Goal: Information Seeking & Learning: Learn about a topic

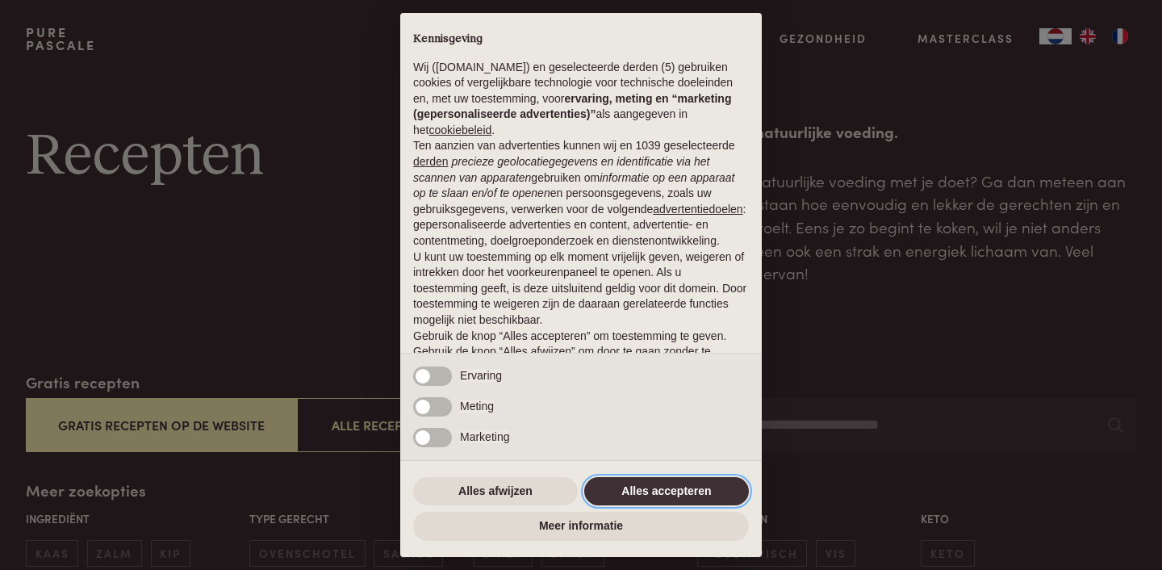
click at [662, 486] on button "Alles accepteren" at bounding box center [666, 491] width 165 height 29
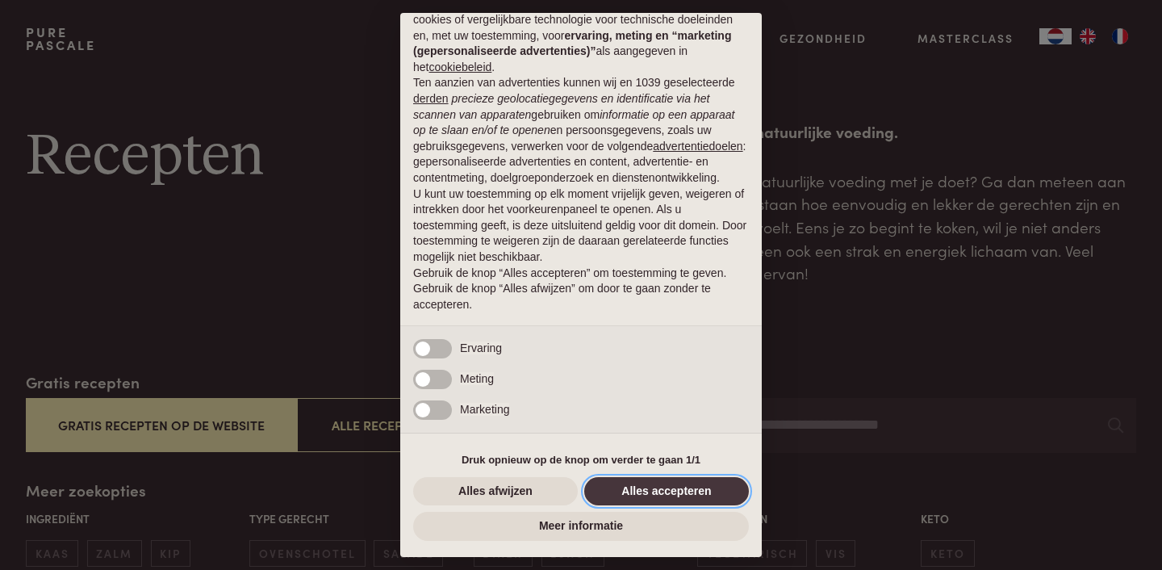
click at [658, 489] on button "Alles accepteren" at bounding box center [666, 491] width 165 height 29
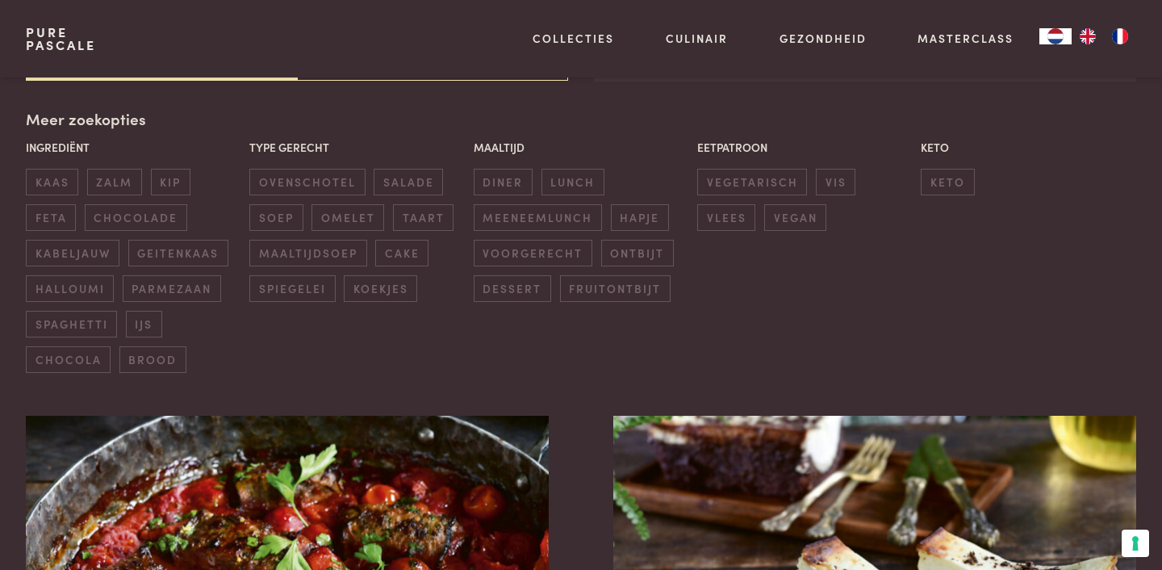
scroll to position [370, 0]
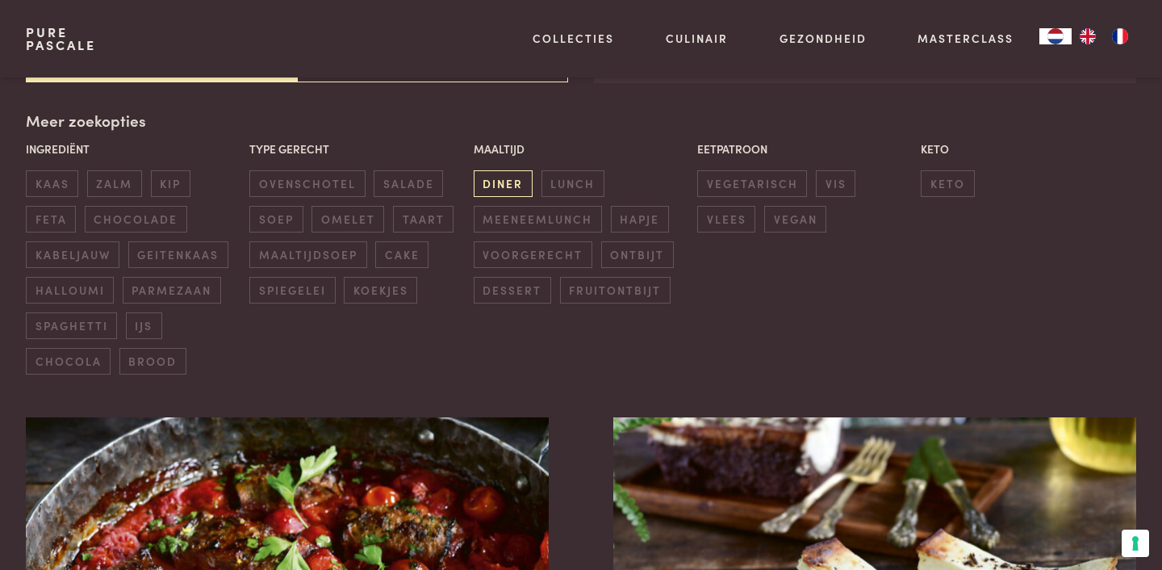
click at [503, 189] on span "diner" at bounding box center [503, 183] width 59 height 27
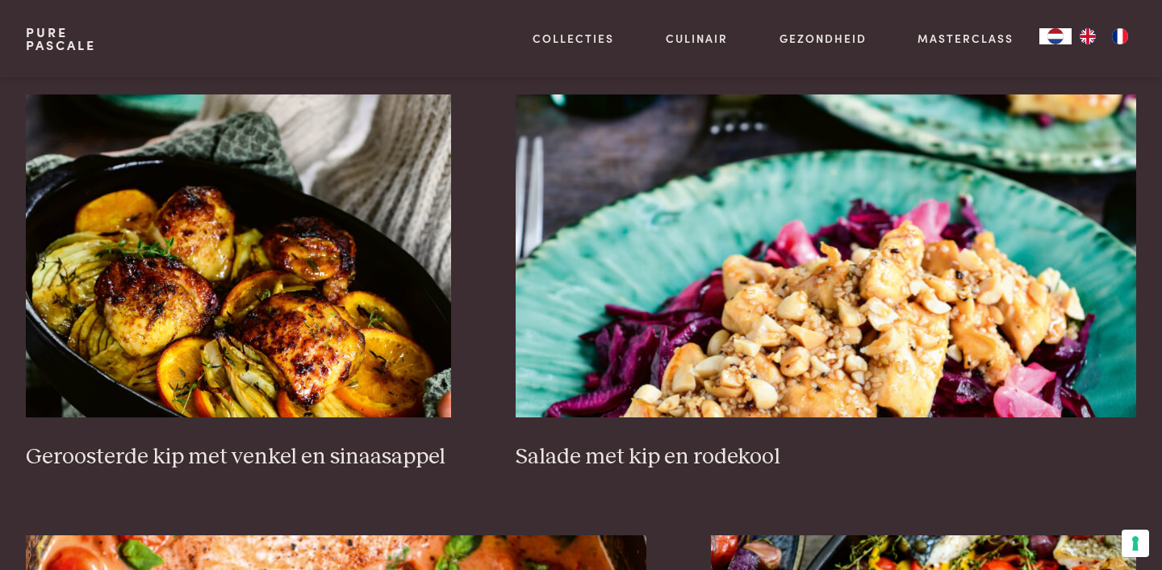
scroll to position [1135, 0]
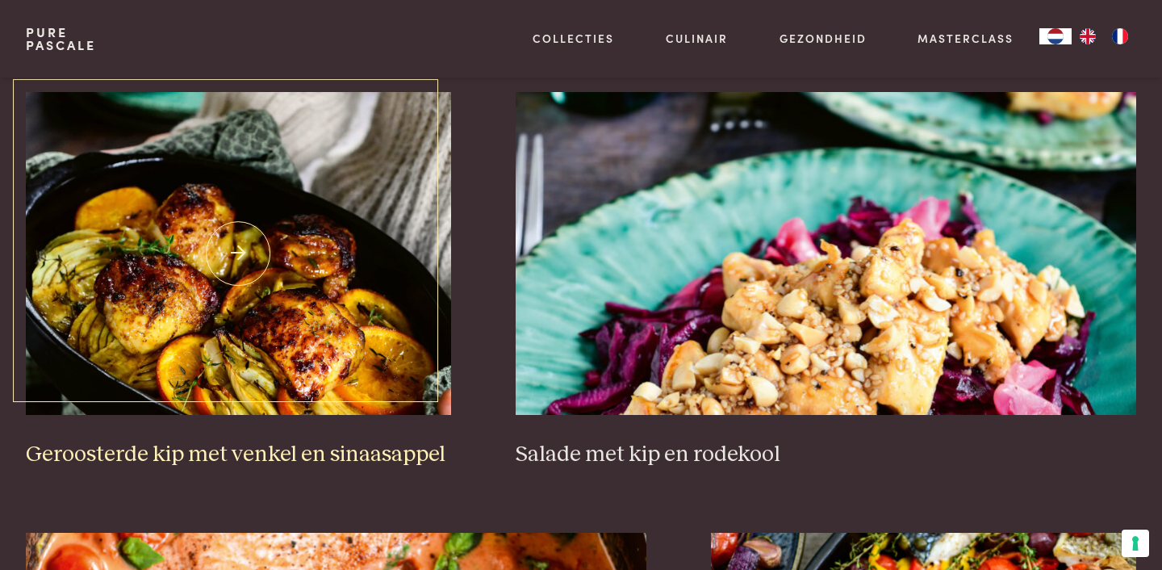
click at [375, 456] on h3 "Geroosterde kip met venkel en sinaasappel" at bounding box center [238, 455] width 425 height 28
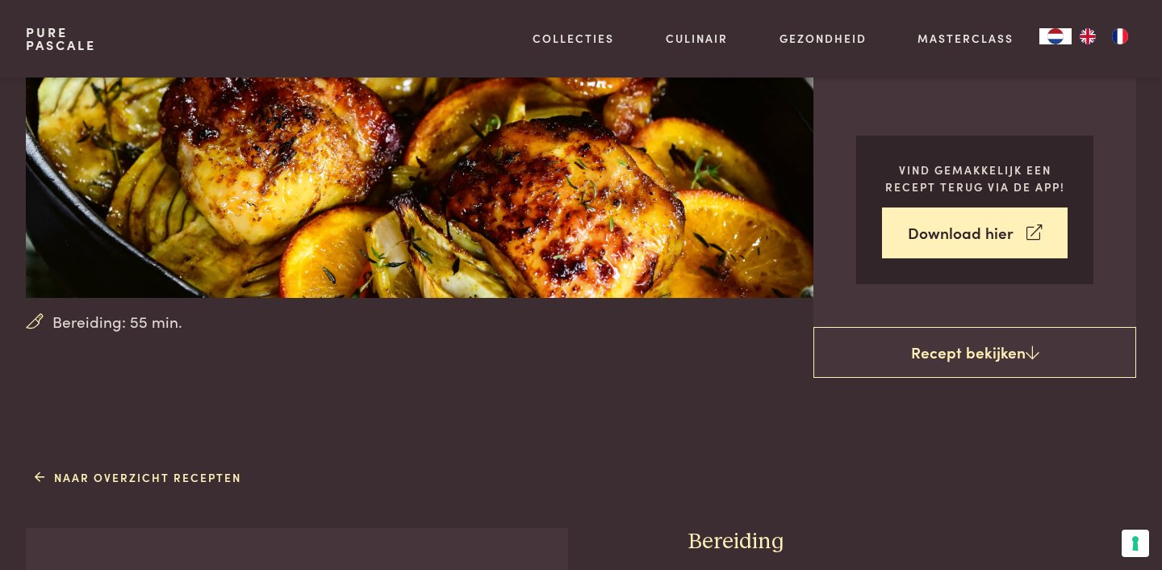
scroll to position [316, 0]
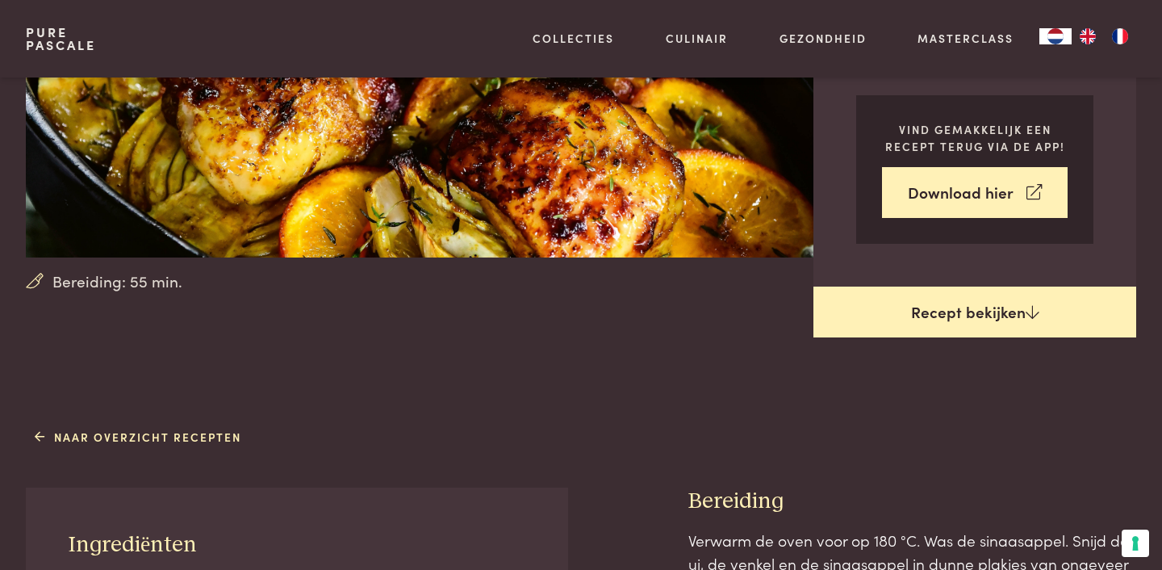
click at [921, 324] on link "Recept bekijken" at bounding box center [974, 312] width 323 height 52
